Goal: Use online tool/utility: Utilize a website feature to perform a specific function

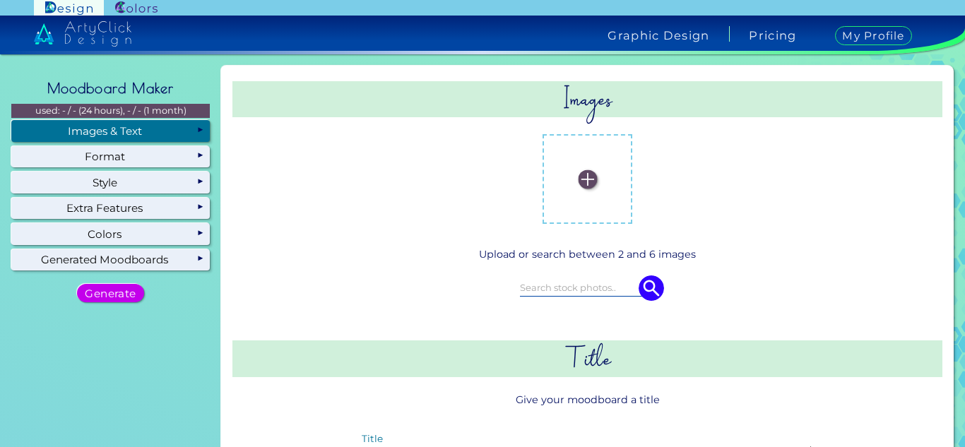
click at [148, 123] on div "Images & Text" at bounding box center [110, 130] width 198 height 21
click at [592, 192] on label at bounding box center [587, 179] width 76 height 76
click at [0, 0] on input "file" at bounding box center [0, 0] width 0 height 0
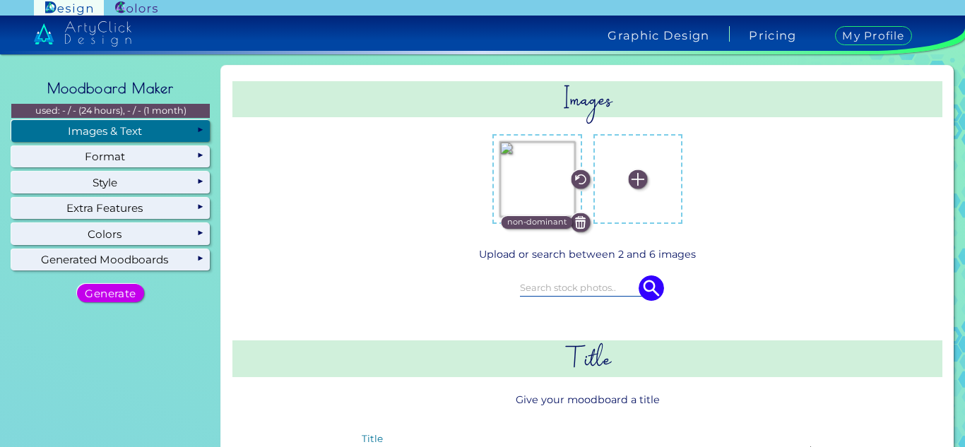
click at [643, 201] on label at bounding box center [638, 179] width 76 height 76
click at [0, 0] on input "file" at bounding box center [0, 0] width 0 height 0
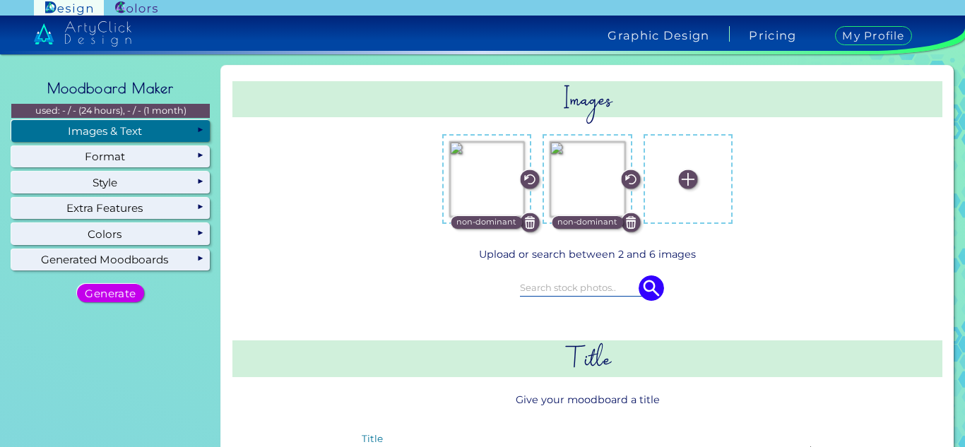
click at [681, 179] on img at bounding box center [688, 178] width 19 height 19
click at [0, 0] on input "file" at bounding box center [0, 0] width 0 height 0
click at [679, 193] on label at bounding box center [688, 179] width 76 height 76
click at [0, 0] on input "file" at bounding box center [0, 0] width 0 height 0
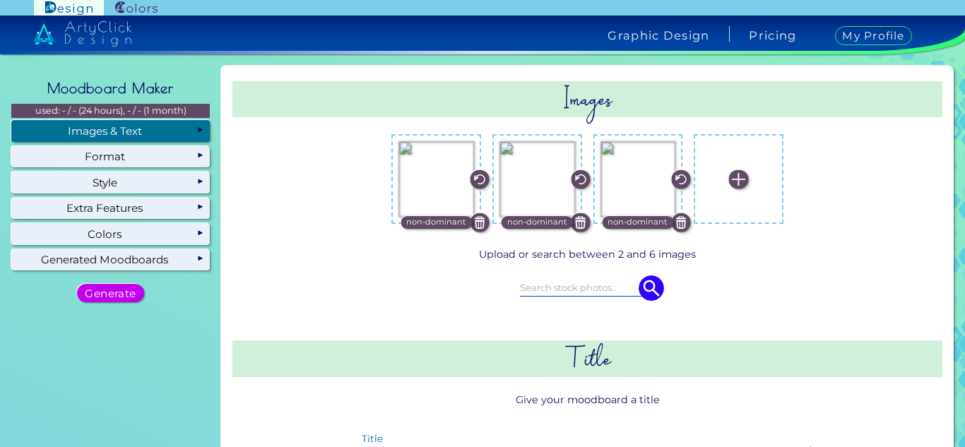
click at [741, 173] on label at bounding box center [739, 179] width 76 height 76
click at [0, 0] on input "file" at bounding box center [0, 0] width 0 height 0
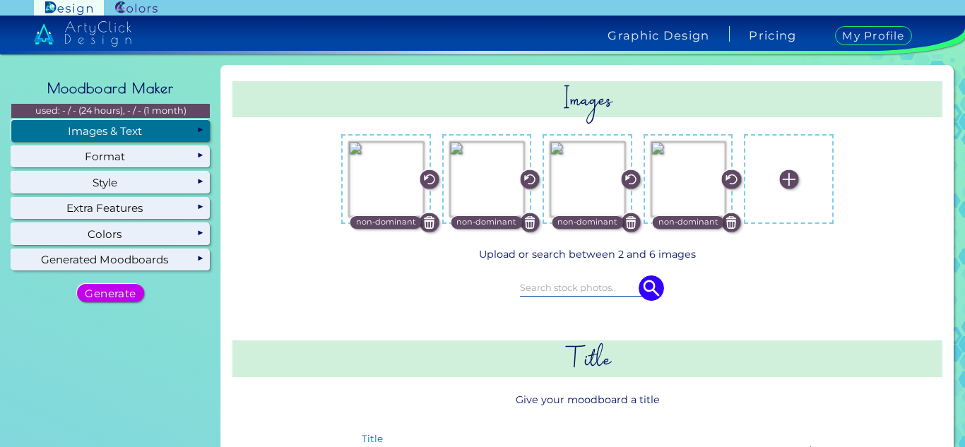
click at [782, 193] on label at bounding box center [789, 179] width 76 height 76
click at [0, 0] on input "file" at bounding box center [0, 0] width 0 height 0
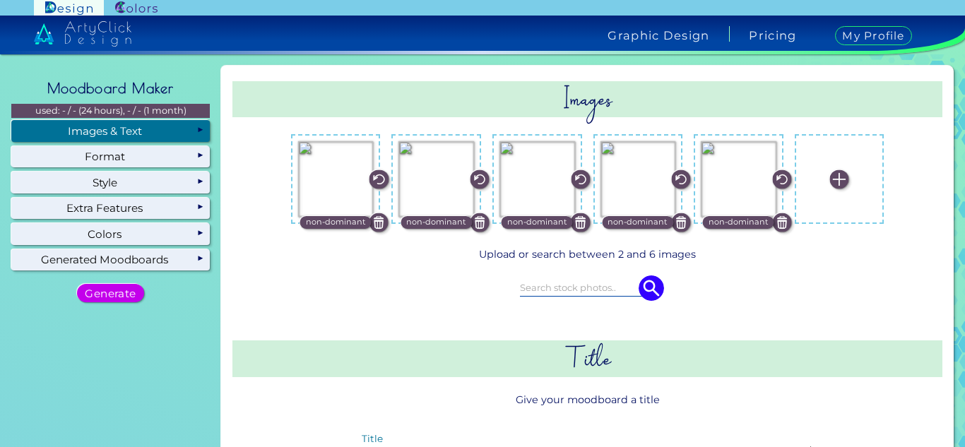
click at [817, 171] on label at bounding box center [839, 179] width 76 height 76
click at [0, 0] on input "file" at bounding box center [0, 0] width 0 height 0
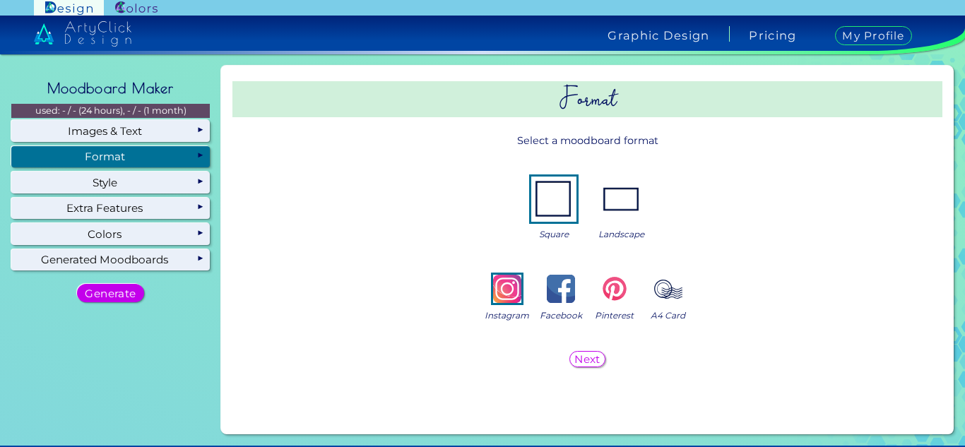
click at [628, 210] on img at bounding box center [621, 199] width 45 height 45
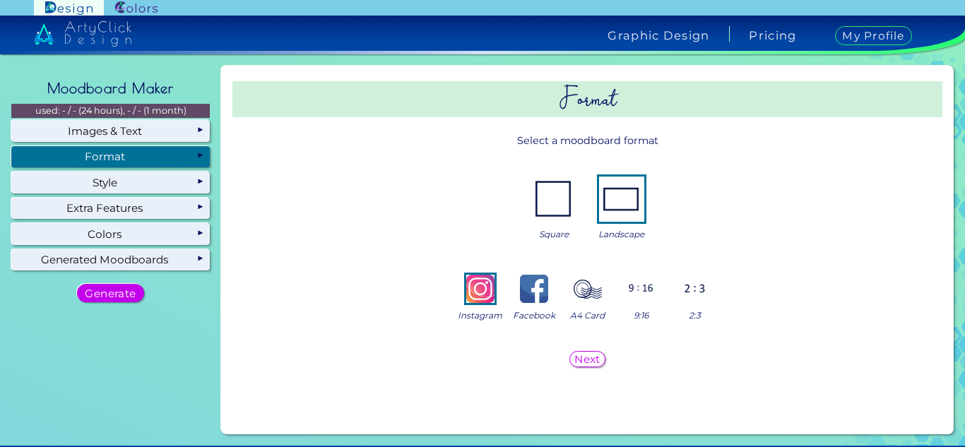
click at [628, 291] on img at bounding box center [641, 289] width 28 height 28
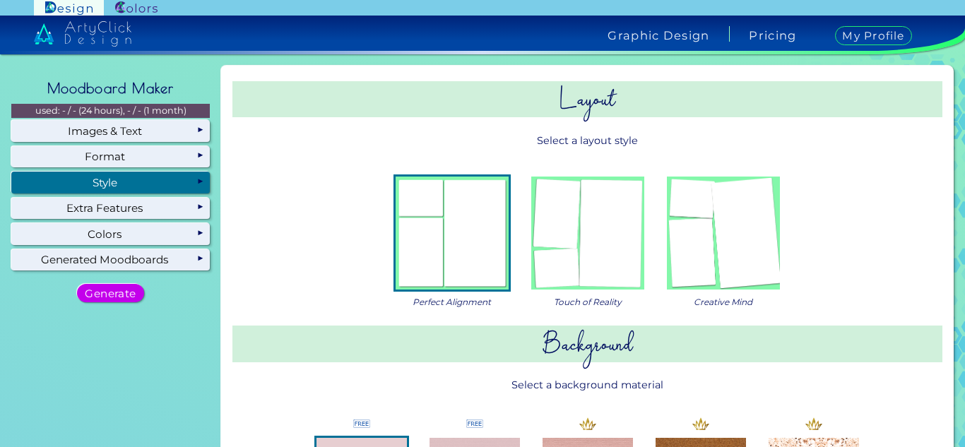
click at [691, 217] on img at bounding box center [723, 233] width 113 height 113
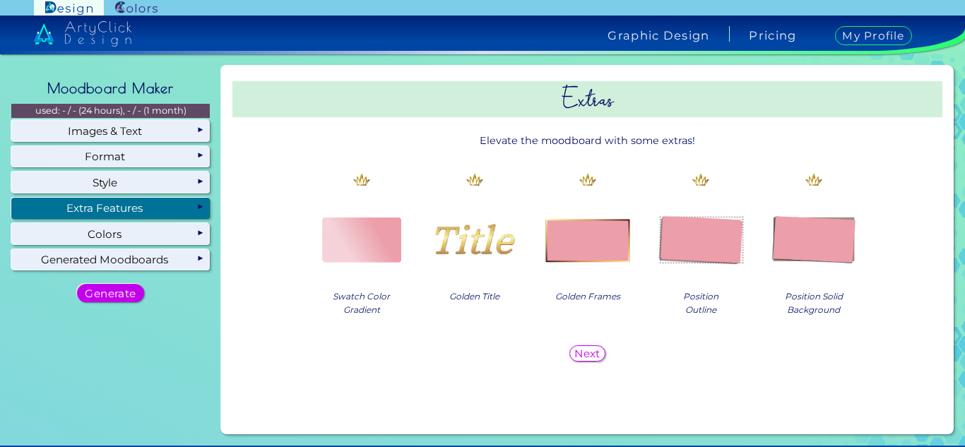
click at [141, 202] on div "Extra Features" at bounding box center [110, 208] width 198 height 21
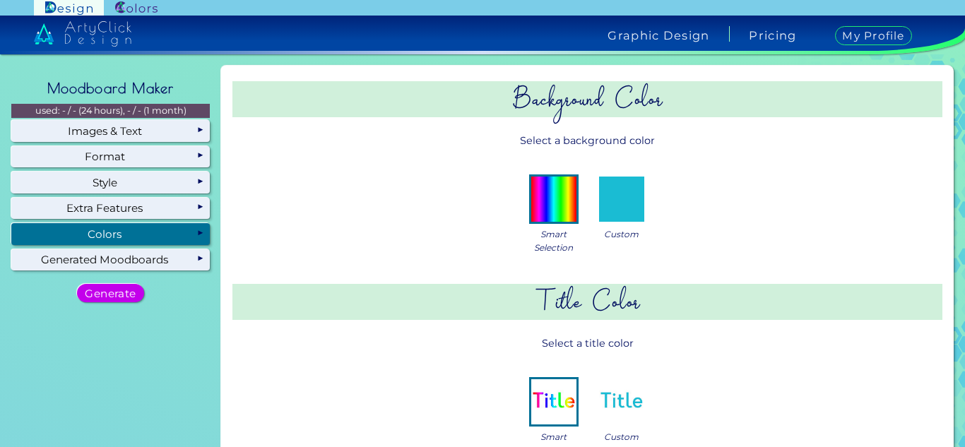
click at [139, 230] on div "Colors" at bounding box center [110, 233] width 198 height 21
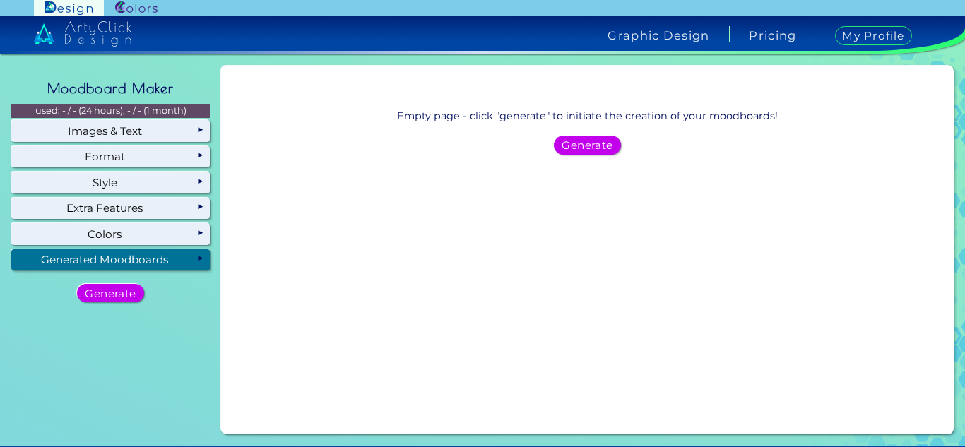
click at [105, 256] on div "Generated Moodboards" at bounding box center [110, 259] width 198 height 21
click at [95, 298] on h5 "Generate" at bounding box center [111, 293] width 47 height 10
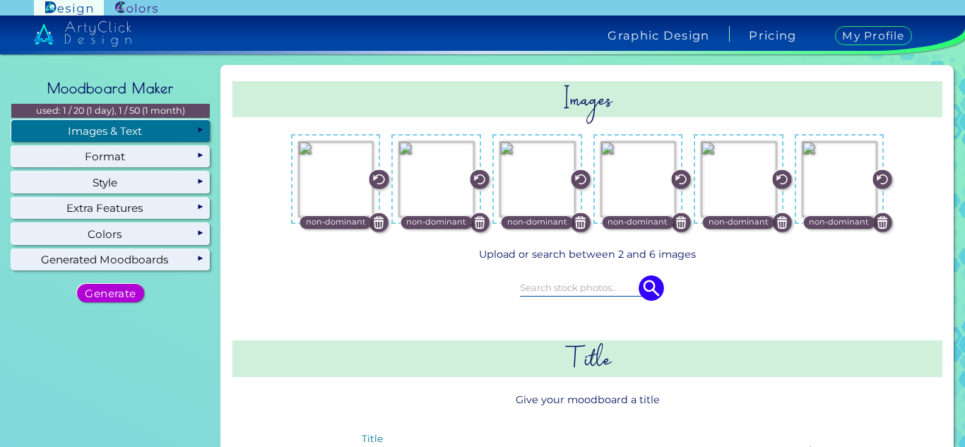
click at [88, 288] on h5 "Generate" at bounding box center [111, 293] width 46 height 10
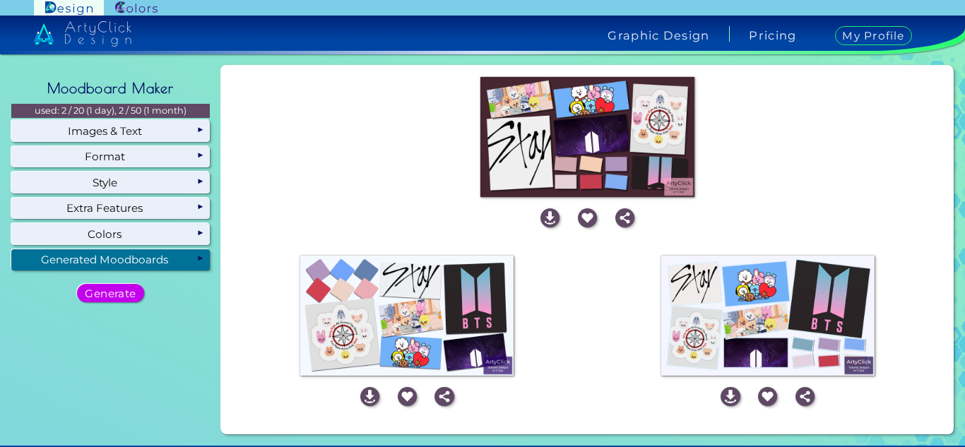
click at [711, 285] on img at bounding box center [767, 316] width 213 height 120
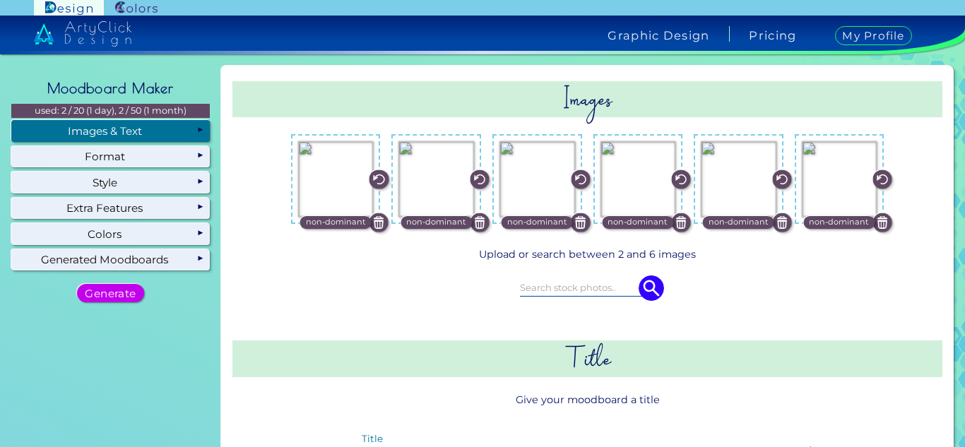
click at [148, 129] on div "Images & Text" at bounding box center [110, 130] width 198 height 21
click at [418, 222] on p "non-dominant" at bounding box center [436, 222] width 60 height 13
click at [546, 218] on p "non-dominant" at bounding box center [537, 222] width 60 height 13
click at [642, 219] on p "non-dominant" at bounding box center [637, 222] width 60 height 13
click at [737, 228] on p "non-dominant" at bounding box center [738, 222] width 60 height 13
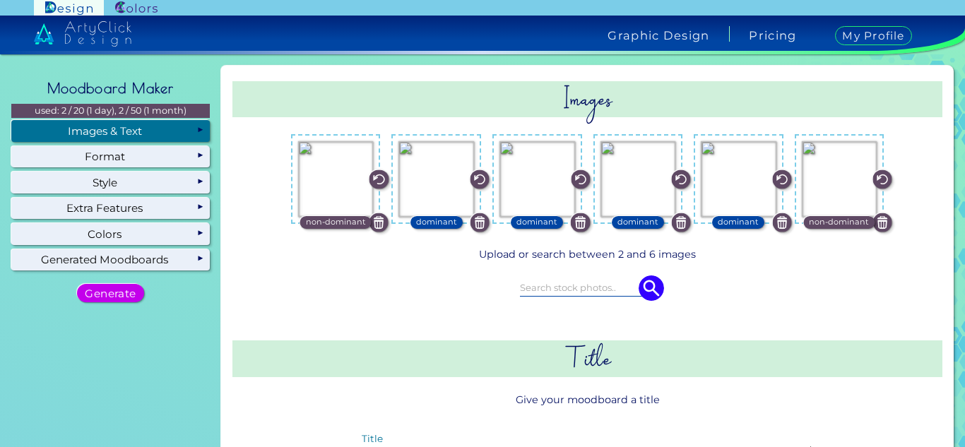
click at [832, 220] on p "non-dominant" at bounding box center [839, 222] width 60 height 13
click at [314, 219] on p "non-dominant" at bounding box center [336, 222] width 60 height 13
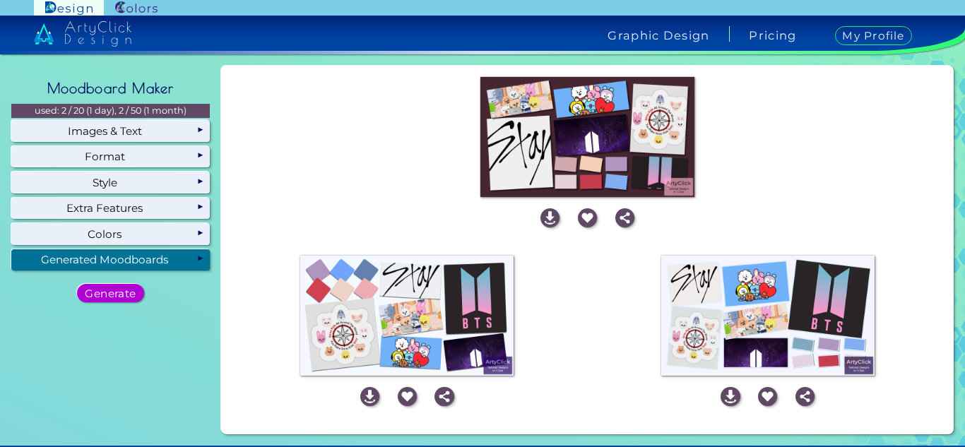
click at [105, 289] on h5 "Generate" at bounding box center [111, 293] width 46 height 10
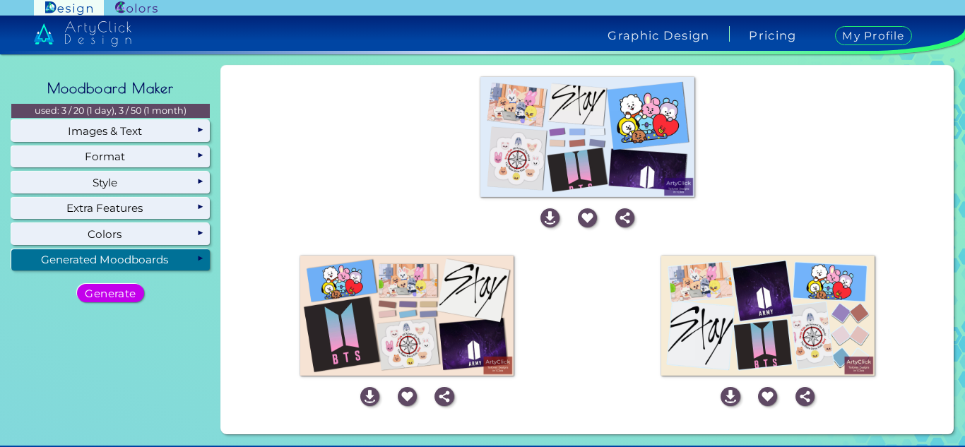
click at [397, 292] on img at bounding box center [406, 316] width 213 height 120
click at [364, 398] on img at bounding box center [369, 396] width 19 height 19
